Goal: Find contact information: Find contact information

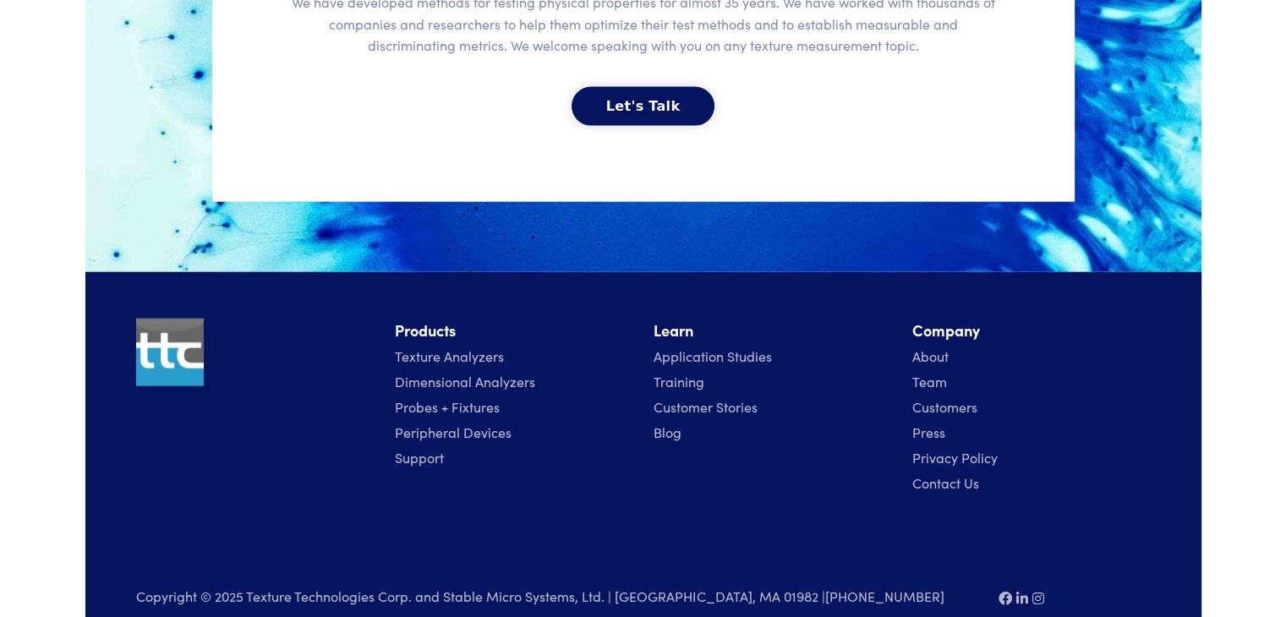
scroll to position [3896, 0]
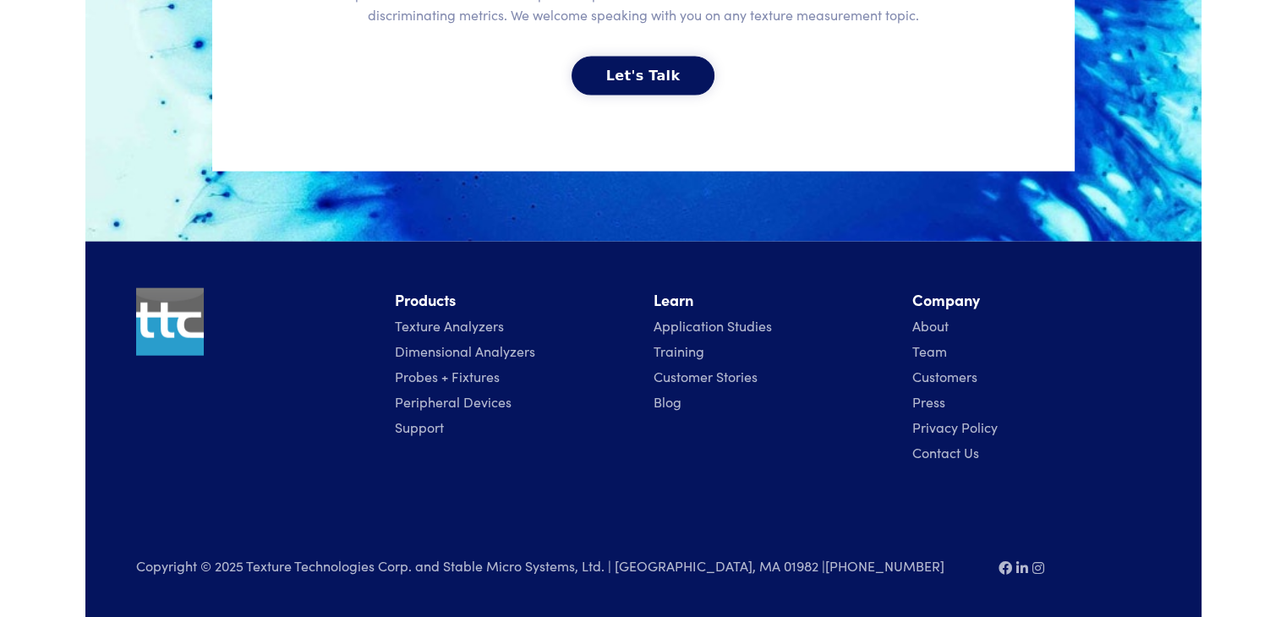
click at [935, 453] on link "Contact Us" at bounding box center [945, 452] width 67 height 19
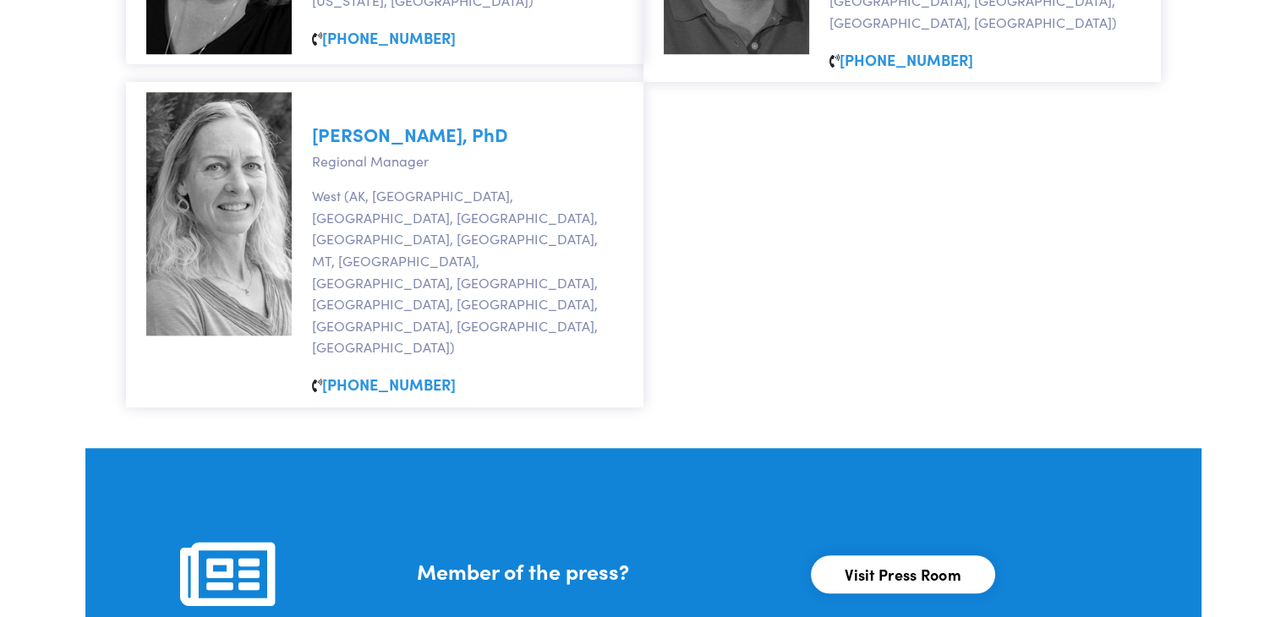
scroll to position [1691, 0]
